Goal: Obtain resource: Download file/media

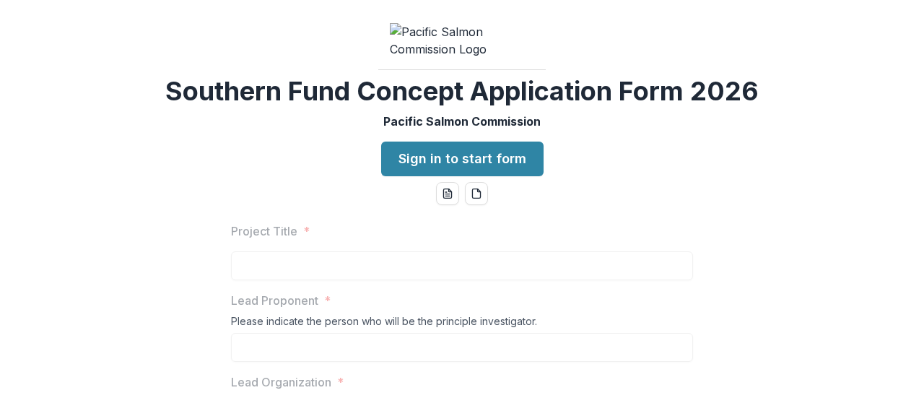
scroll to position [217, 0]
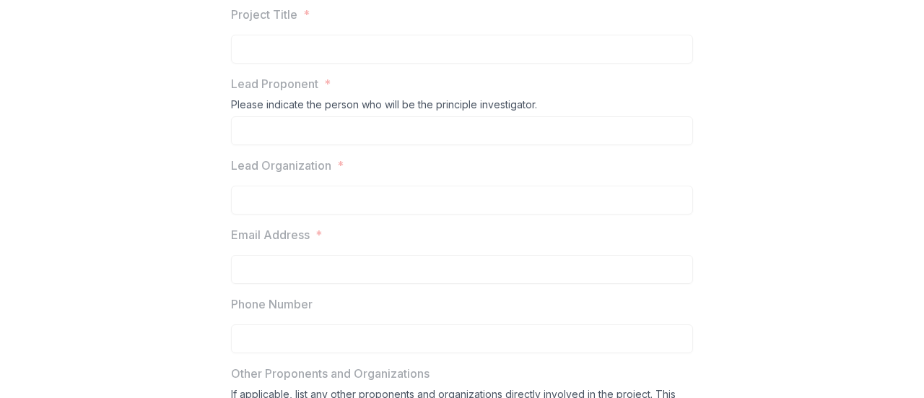
click at [666, 92] on label "Lead Proponent *" at bounding box center [457, 83] width 453 height 17
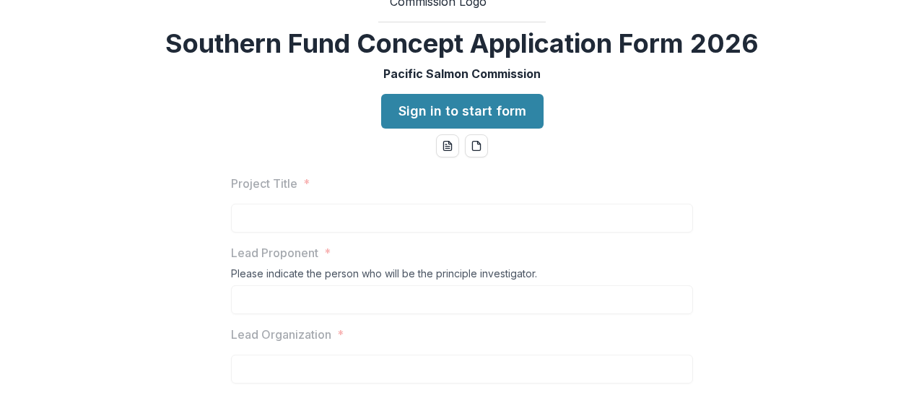
scroll to position [0, 0]
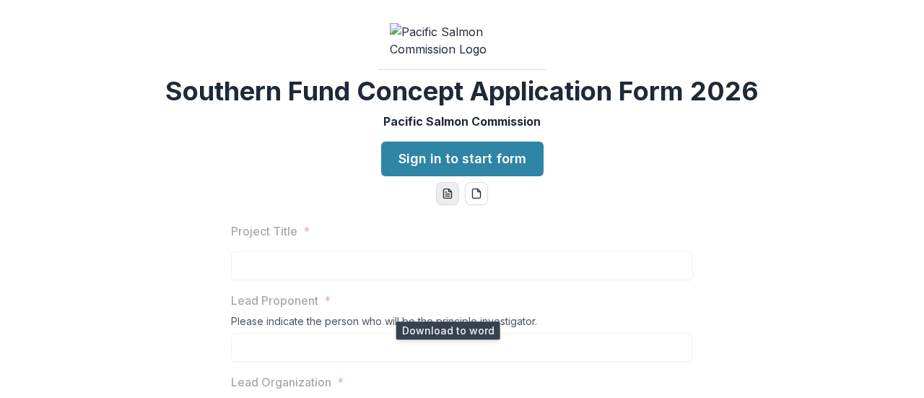
click at [446, 199] on icon "word-download" at bounding box center [447, 193] width 8 height 9
click at [475, 199] on icon "pdf-download" at bounding box center [477, 194] width 12 height 12
click at [108, 160] on div "Southern Fund Concept Application Form 2026 Pacific Salmon Commission Sign in t…" at bounding box center [462, 199] width 924 height 398
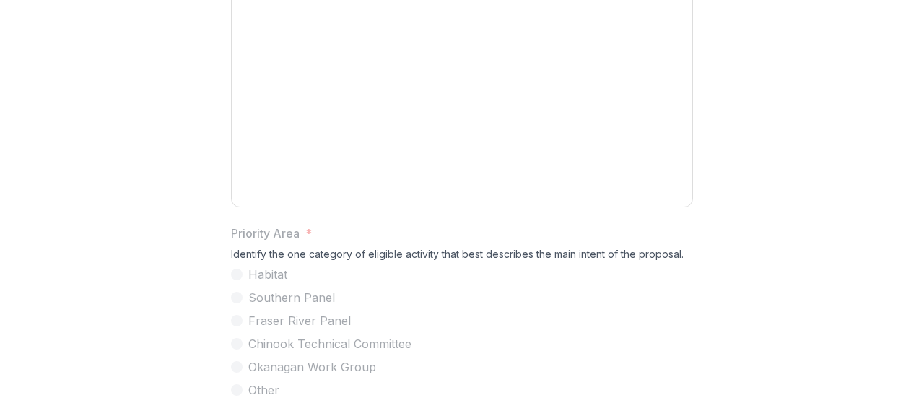
click at [108, 160] on div "Project Title * Lead Proponent * Please indicate the person who will be the pri…" at bounding box center [462, 307] width 912 height 1579
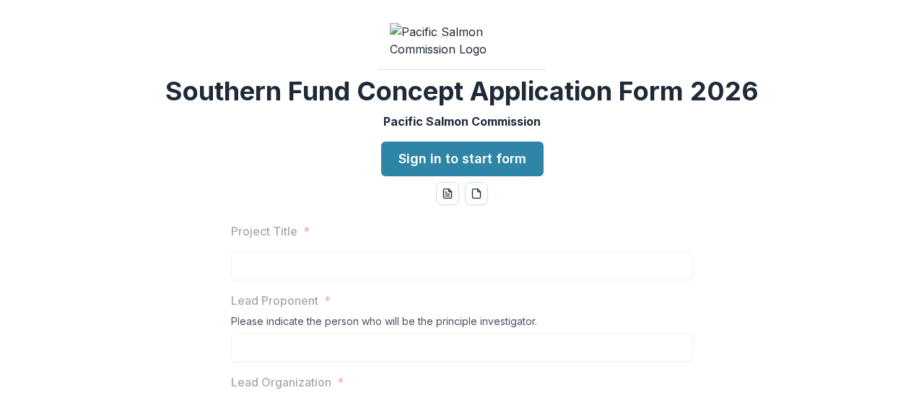
click at [223, 107] on h2 "Southern Fund Concept Application Form 2026" at bounding box center [461, 91] width 593 height 31
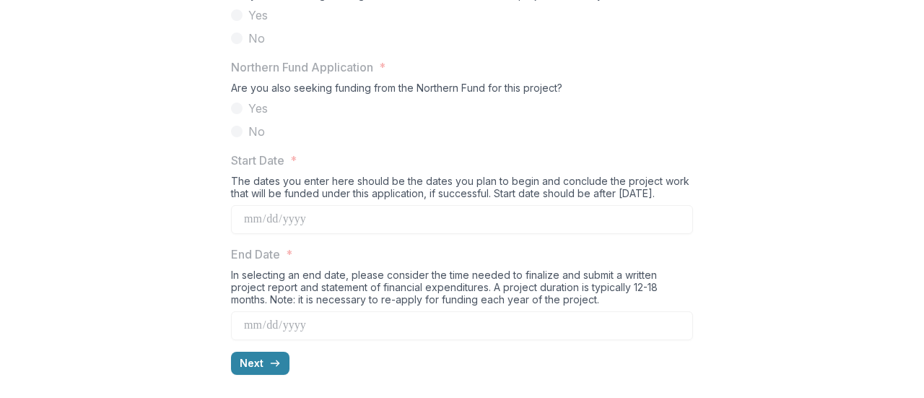
scroll to position [1510, 0]
click at [622, 284] on div "In selecting an end date, please consider the time needed to finalize and submi…" at bounding box center [462, 290] width 462 height 43
click at [535, 292] on div "In selecting an end date, please consider the time needed to finalize and submi…" at bounding box center [462, 290] width 462 height 43
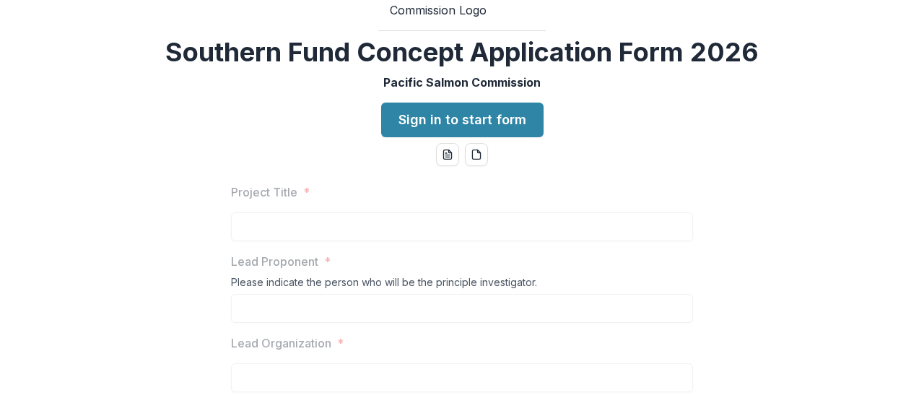
scroll to position [38, 0]
